Goal: Navigation & Orientation: Find specific page/section

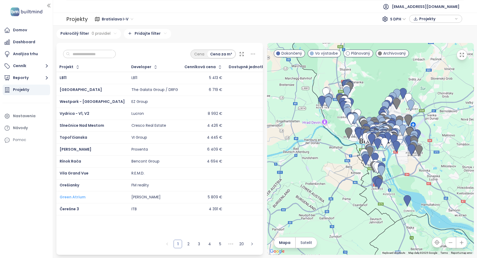
click at [74, 198] on span "Green Atrium" at bounding box center [73, 196] width 26 height 5
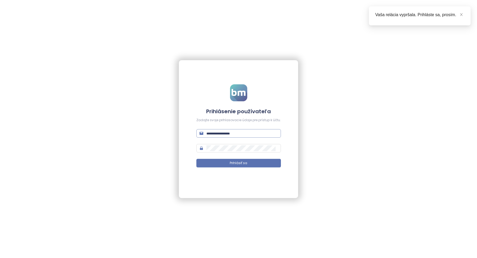
click at [216, 131] on input "text" at bounding box center [242, 133] width 71 height 6
type input "**********"
click at [242, 163] on span "Prihlásiť sa" at bounding box center [238, 163] width 17 height 5
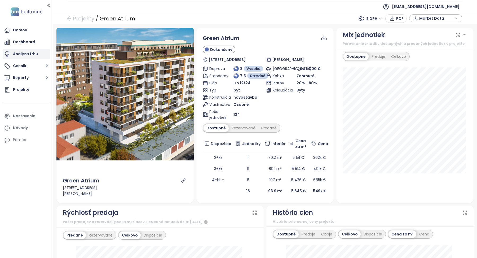
click at [26, 54] on div "Analýza trhu" at bounding box center [25, 54] width 25 height 7
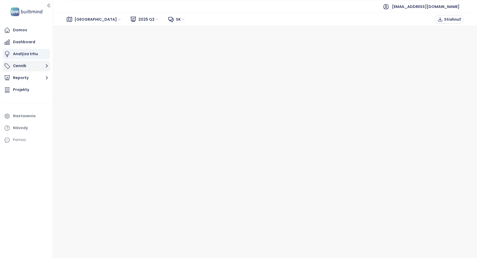
click at [21, 66] on button "Cenník" at bounding box center [26, 66] width 47 height 11
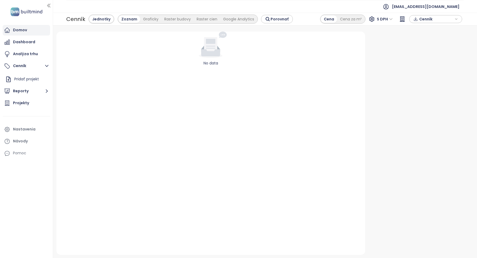
click at [25, 33] on div "Domov" at bounding box center [20, 30] width 14 height 7
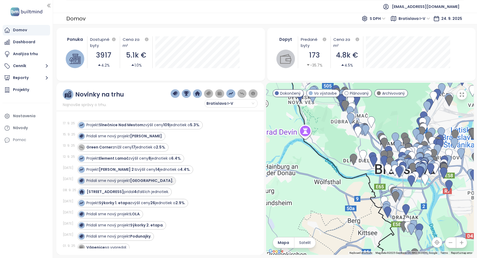
click at [153, 180] on strong "[GEOGRAPHIC_DATA]" at bounding box center [151, 180] width 42 height 5
